Goal: Task Accomplishment & Management: Manage account settings

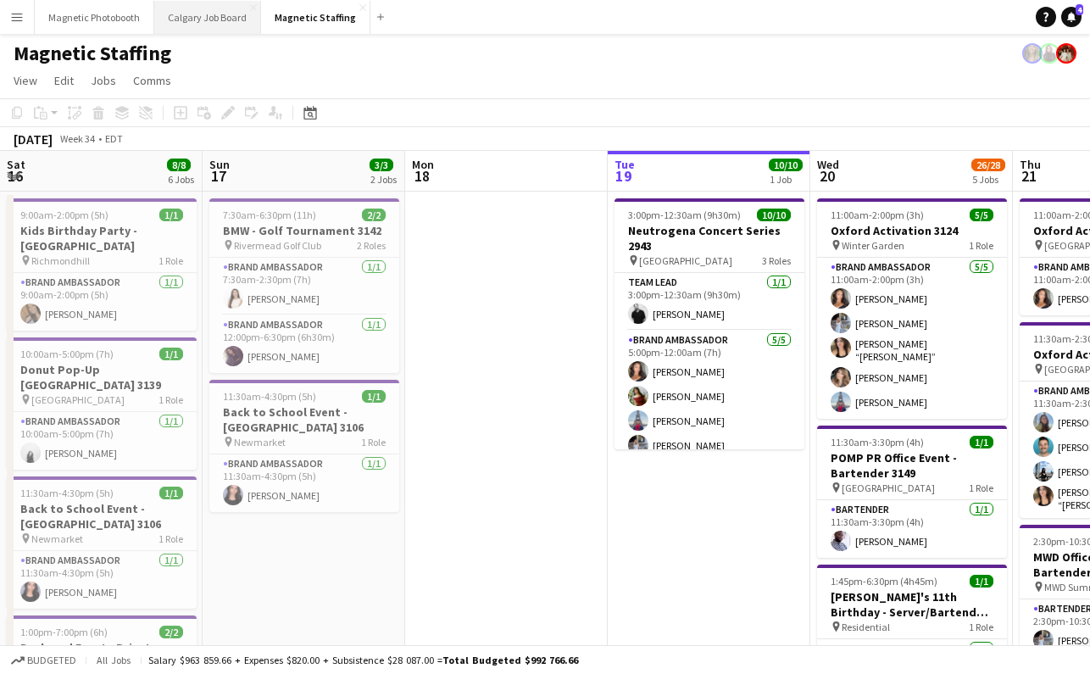
scroll to position [0, 405]
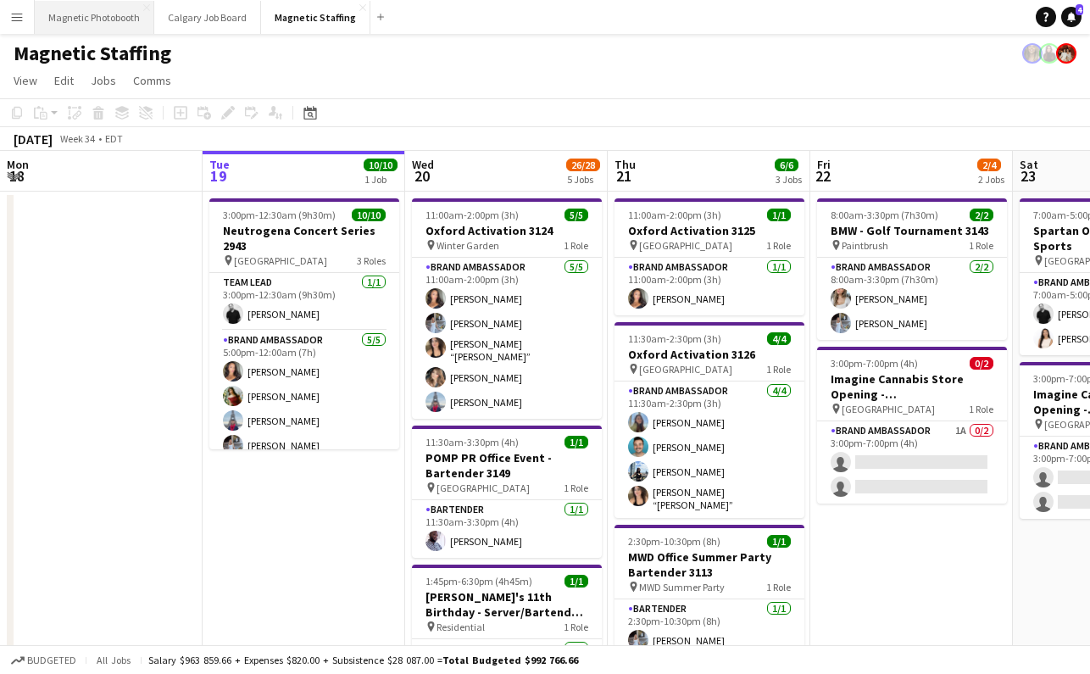
click at [111, 19] on button "Magnetic Photobooth Close" at bounding box center [94, 17] width 119 height 33
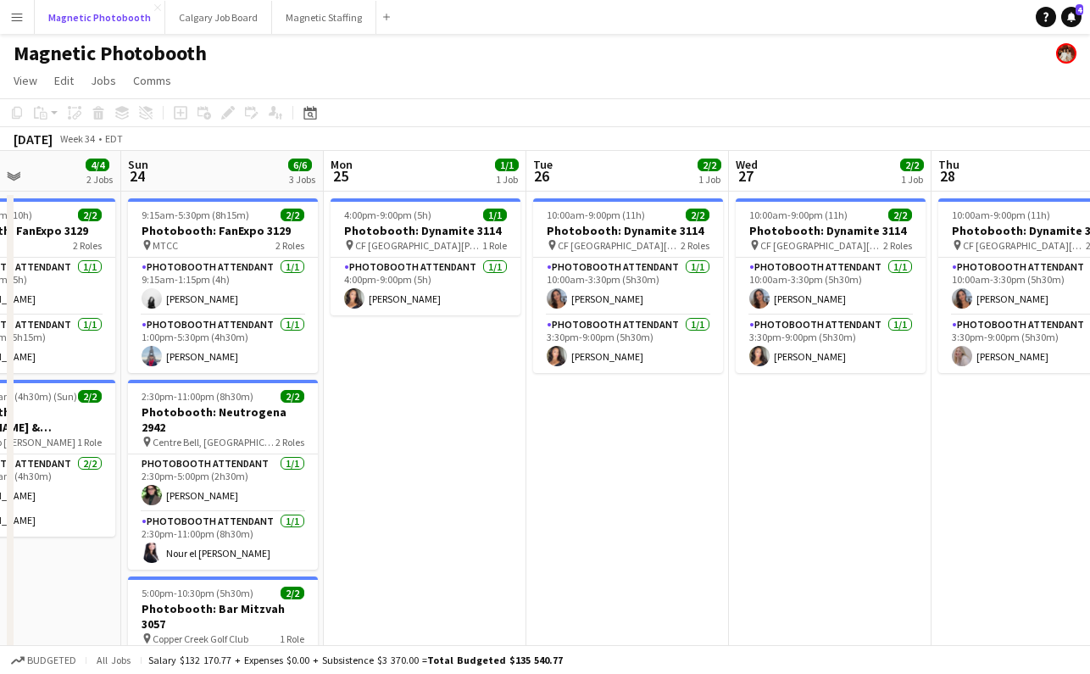
scroll to position [0, 490]
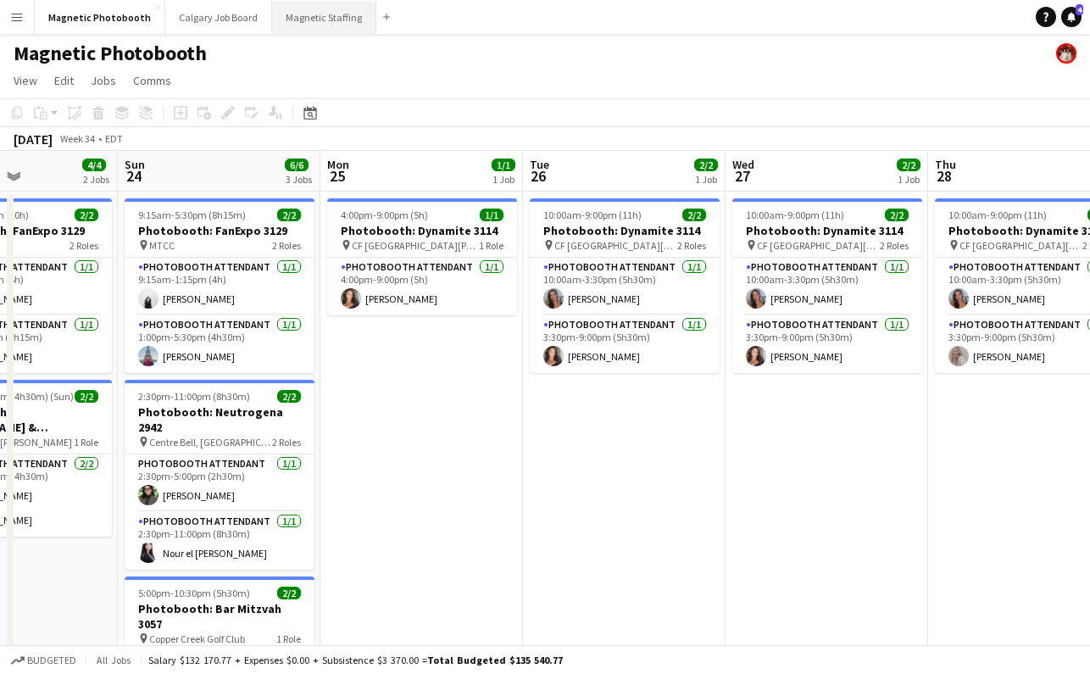
click at [331, 5] on button "Magnetic Staffing Close" at bounding box center [324, 17] width 104 height 33
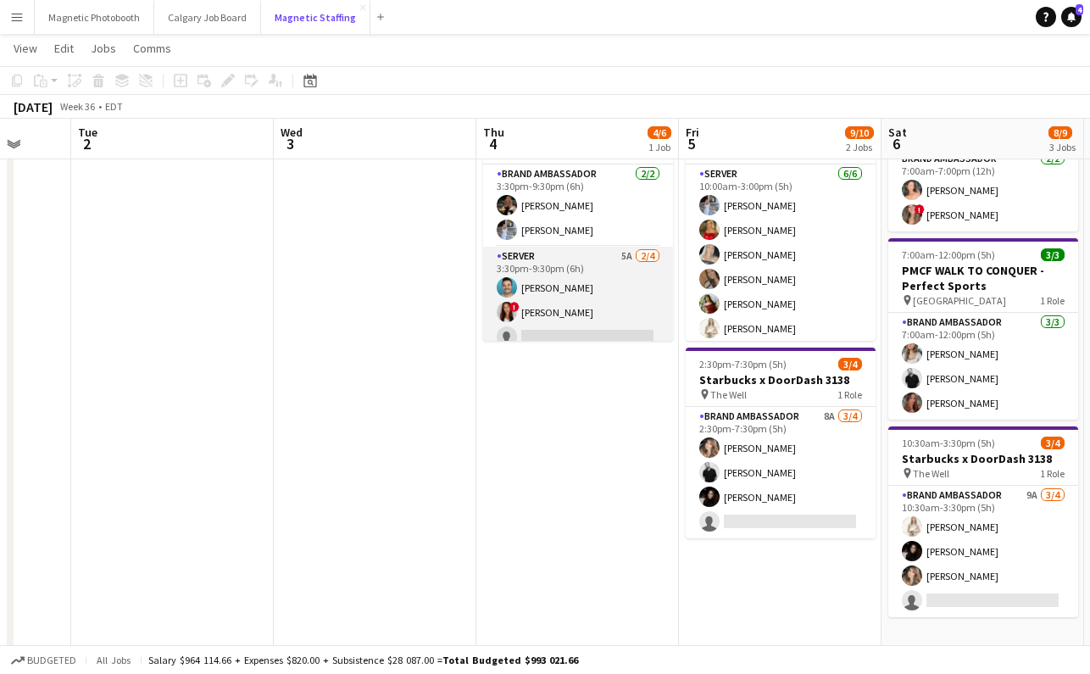
scroll to position [37, 0]
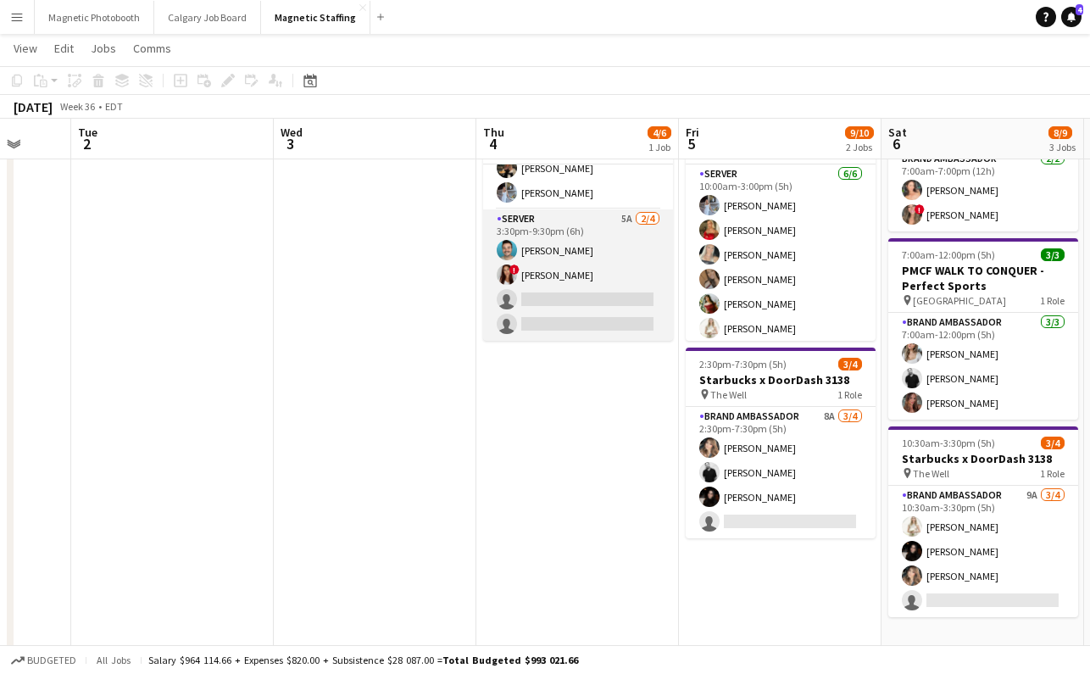
click at [574, 321] on app-card-role "Server 5A [DATE] 3:30pm-9:30pm (6h) [PERSON_NAME] ! [PERSON_NAME] single-neutra…" at bounding box center [578, 274] width 190 height 131
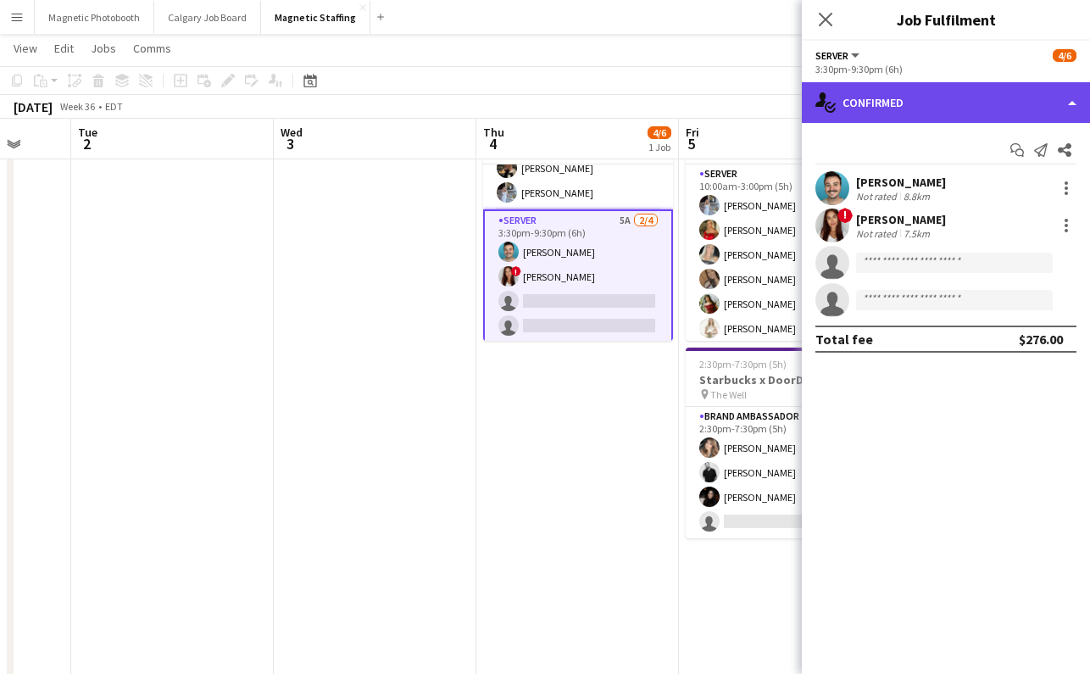
click at [913, 108] on div "single-neutral-actions-check-2 Confirmed" at bounding box center [946, 102] width 288 height 41
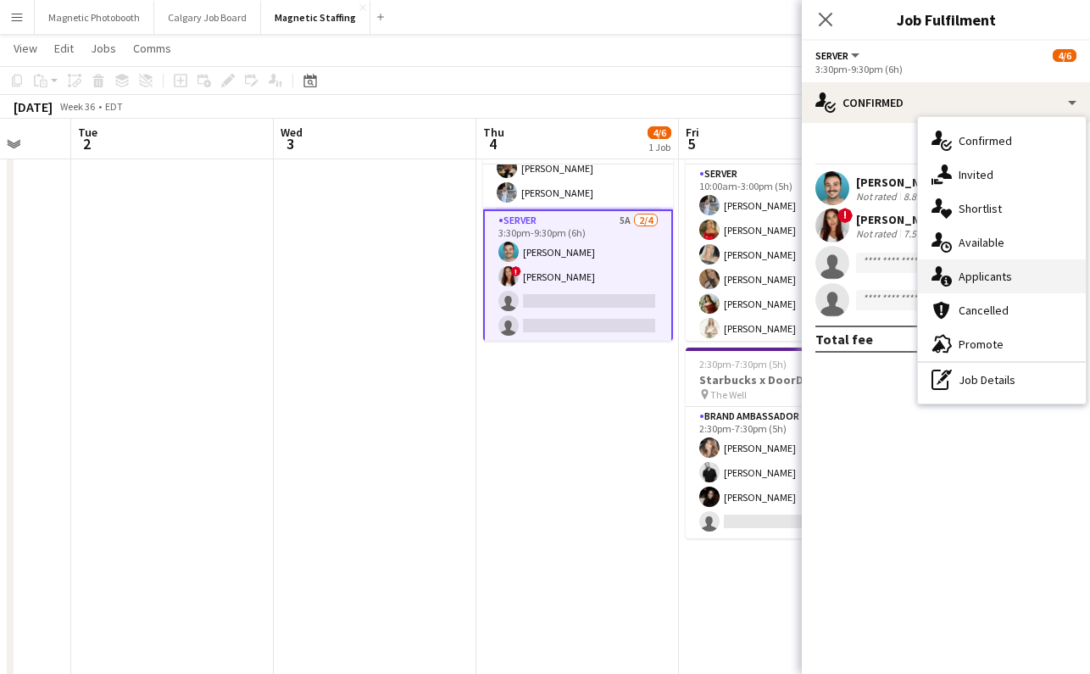
click at [1016, 273] on div "single-neutral-actions-information Applicants" at bounding box center [1002, 276] width 168 height 34
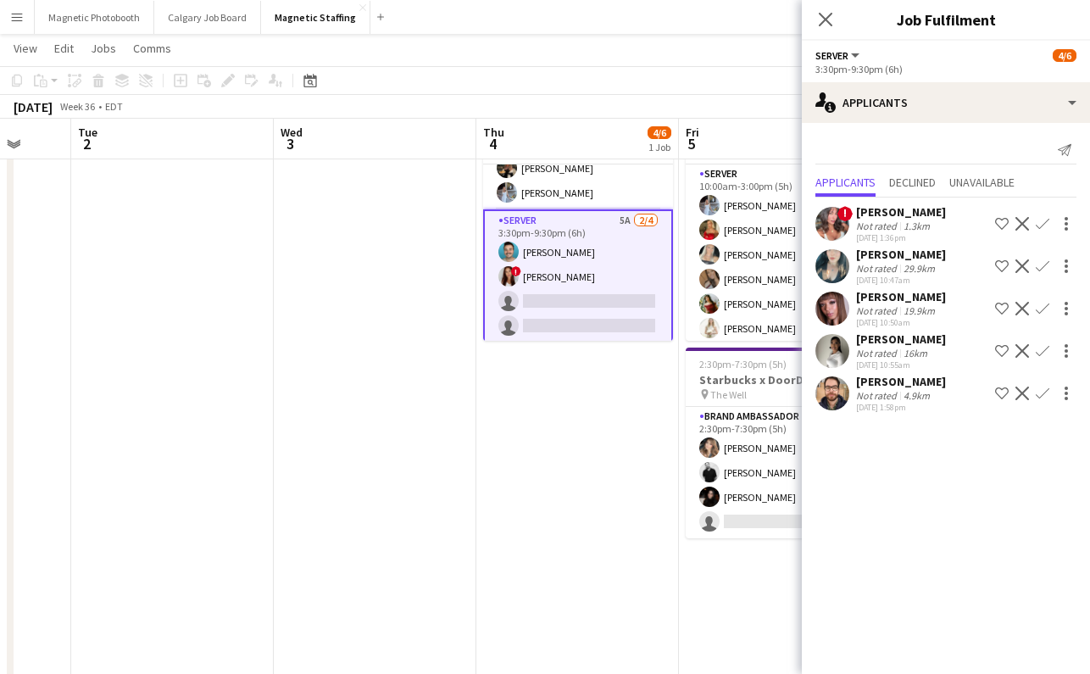
scroll to position [0, 0]
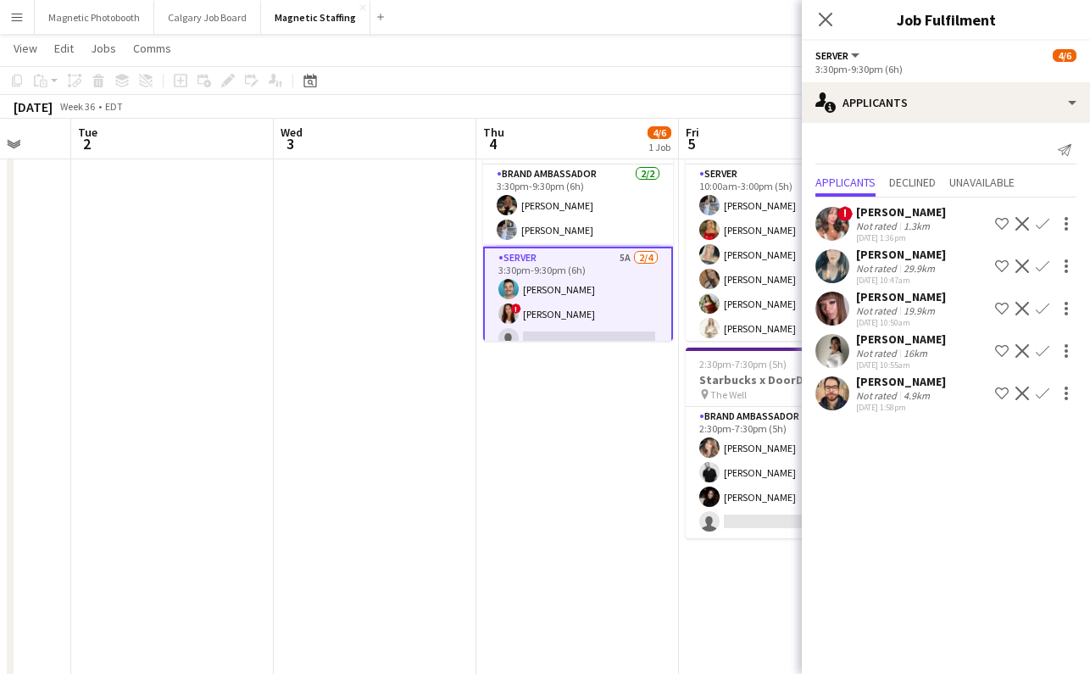
click at [881, 336] on div "[PERSON_NAME]" at bounding box center [901, 338] width 90 height 15
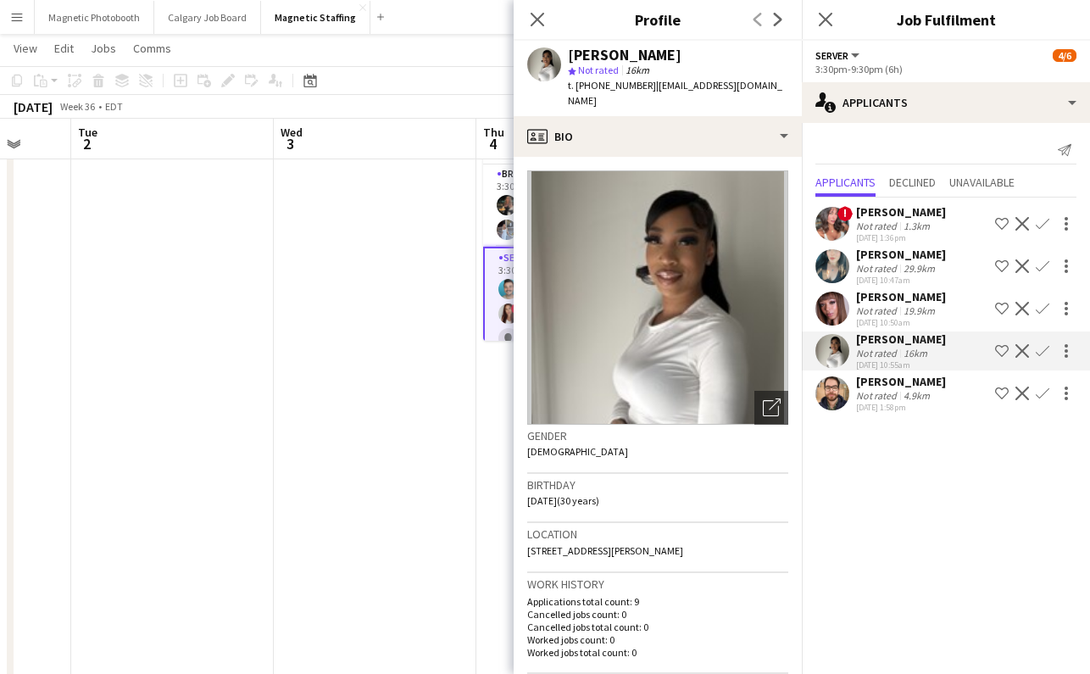
click at [886, 267] on div "Not rated" at bounding box center [878, 268] width 44 height 13
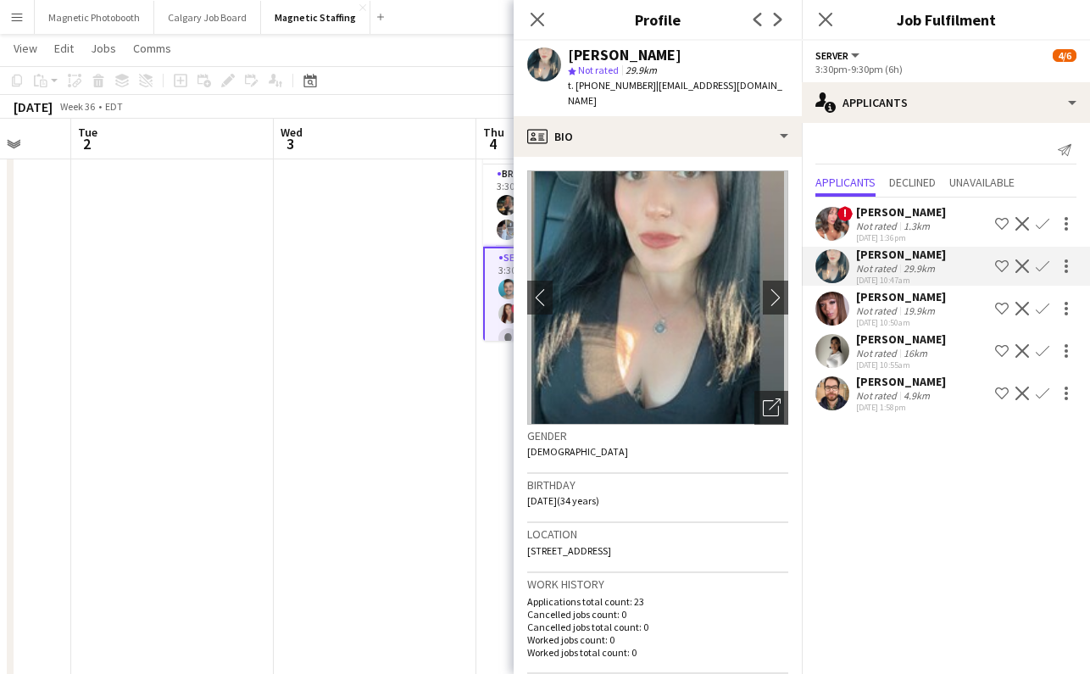
click at [887, 226] on div "Not rated" at bounding box center [878, 225] width 44 height 13
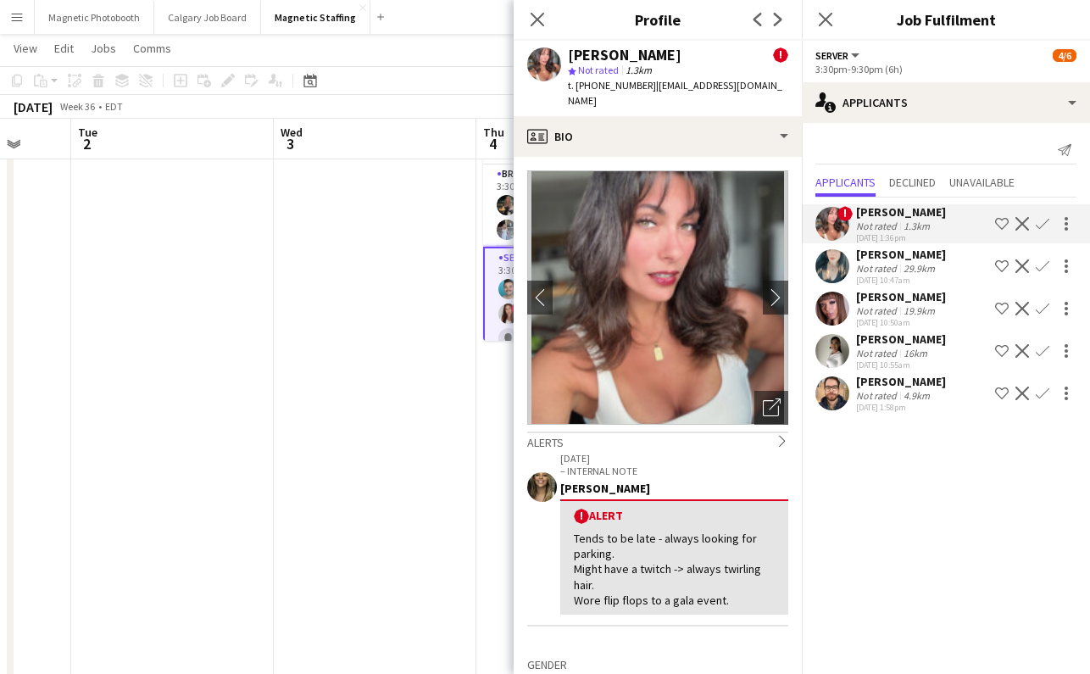
click at [887, 308] on div "Not rated" at bounding box center [878, 310] width 44 height 13
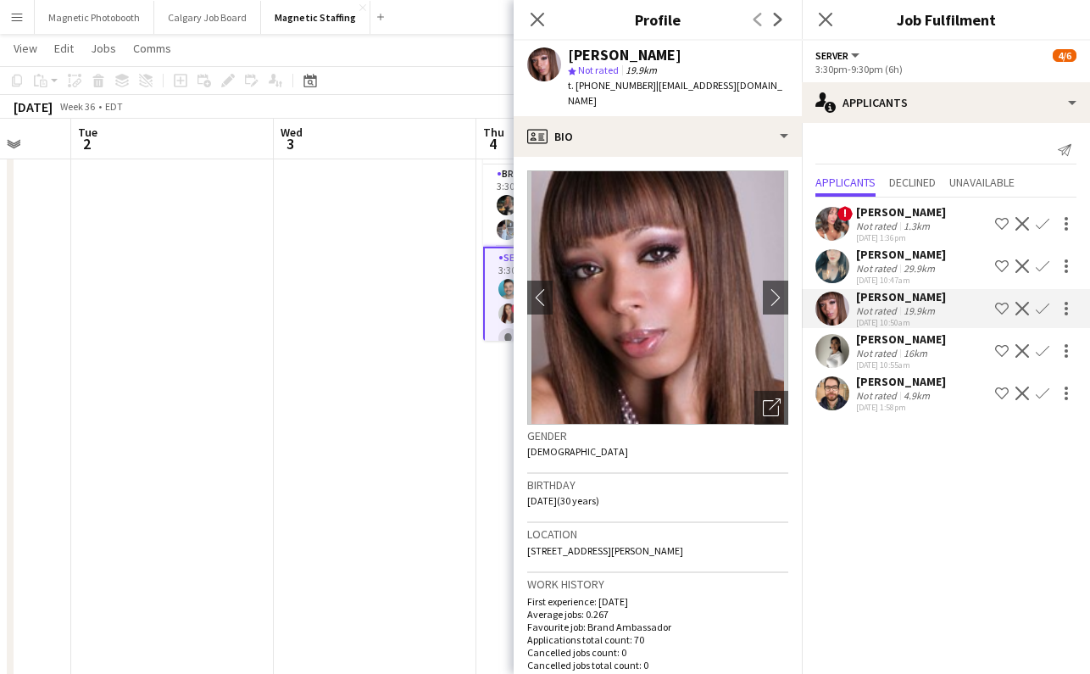
click at [868, 361] on div "[DATE] 10:55am" at bounding box center [901, 364] width 90 height 11
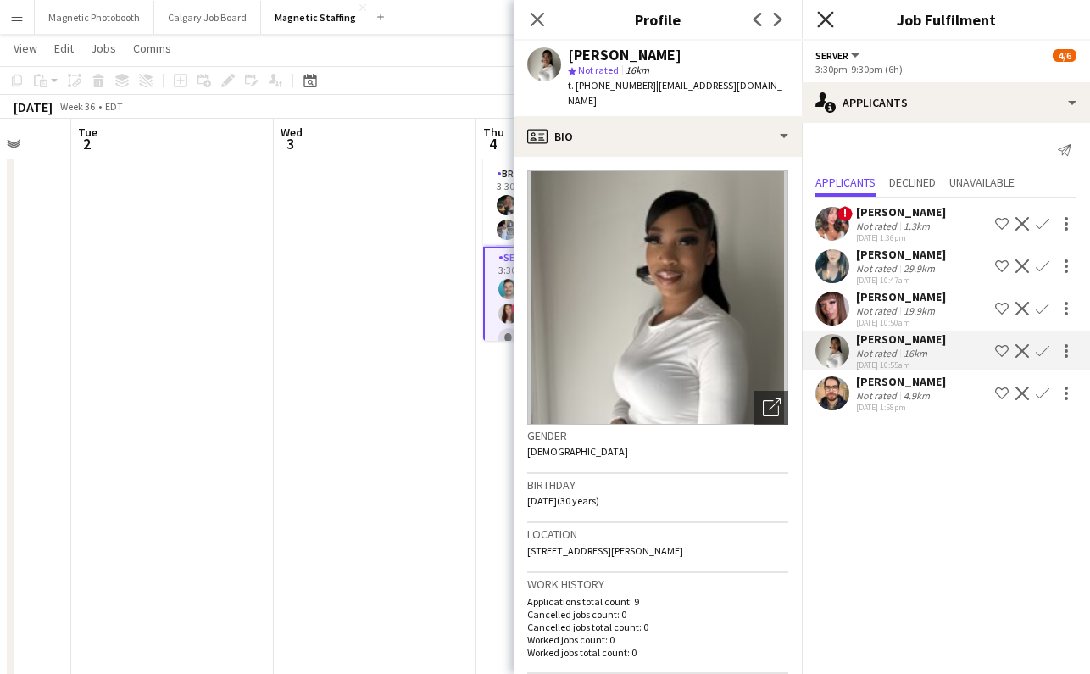
click at [830, 14] on icon at bounding box center [825, 19] width 16 height 16
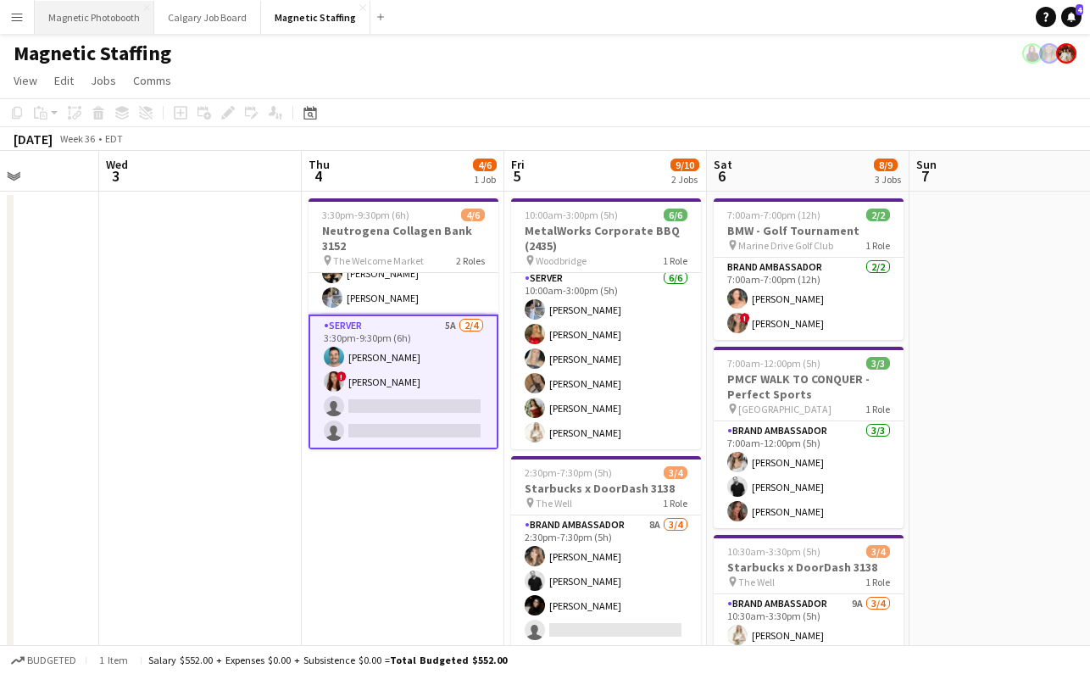
click at [95, 23] on button "Magnetic Photobooth Close" at bounding box center [94, 17] width 119 height 33
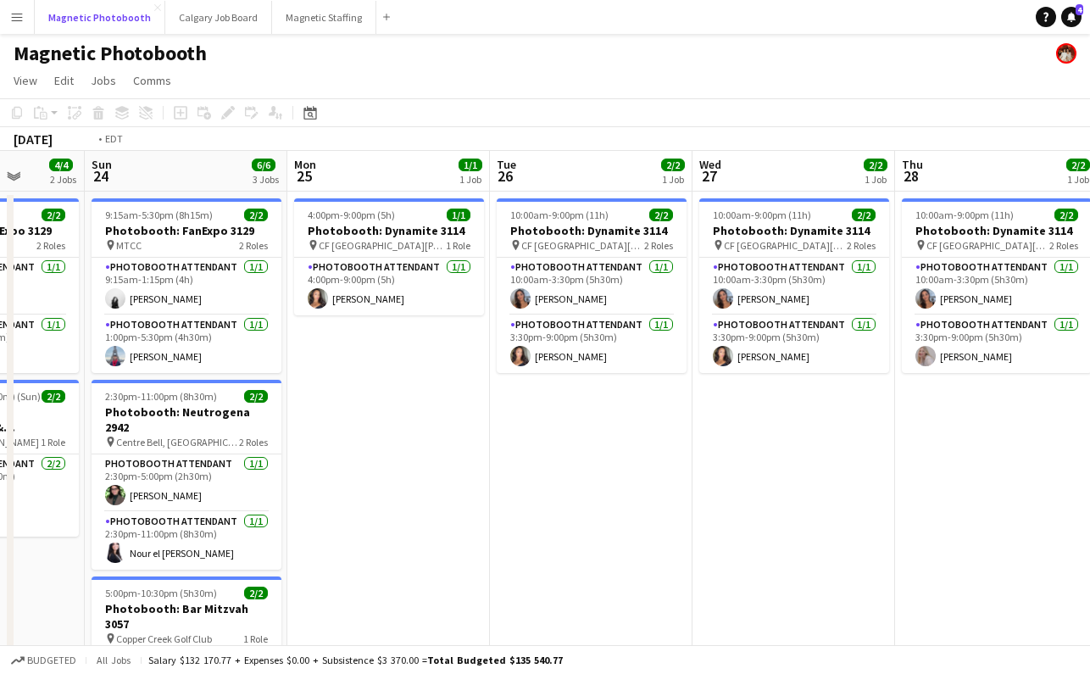
scroll to position [0, 674]
